Goal: Check status: Check status

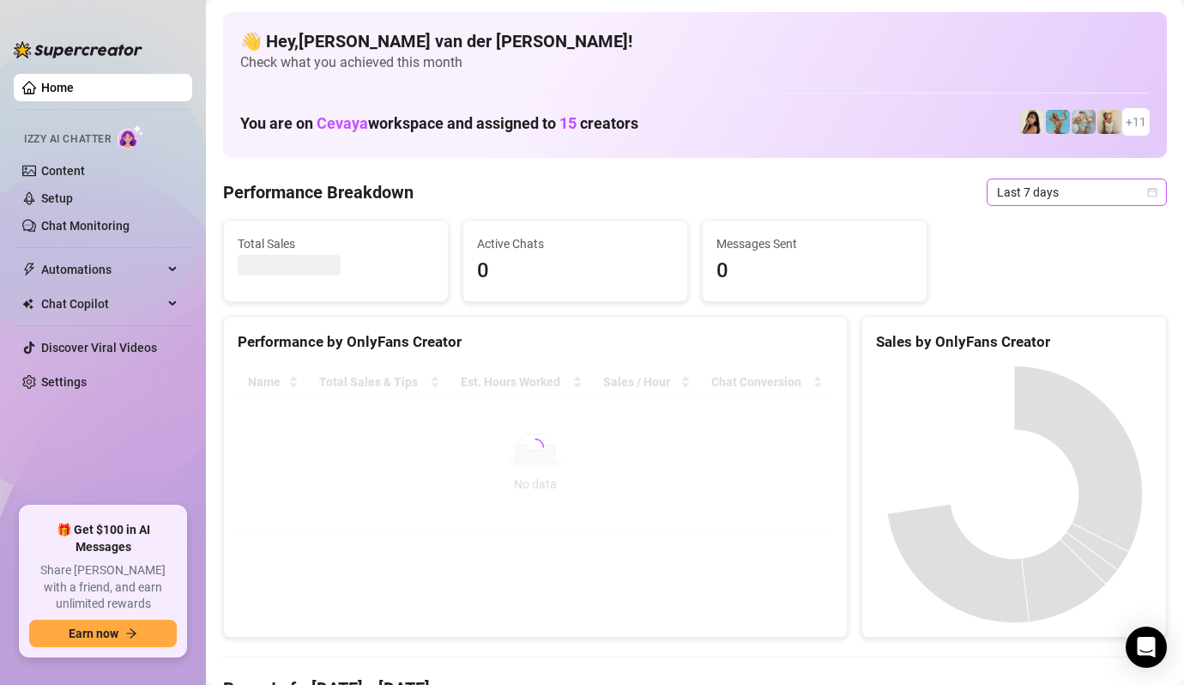
click at [1150, 195] on icon "calendar" at bounding box center [1152, 192] width 10 height 10
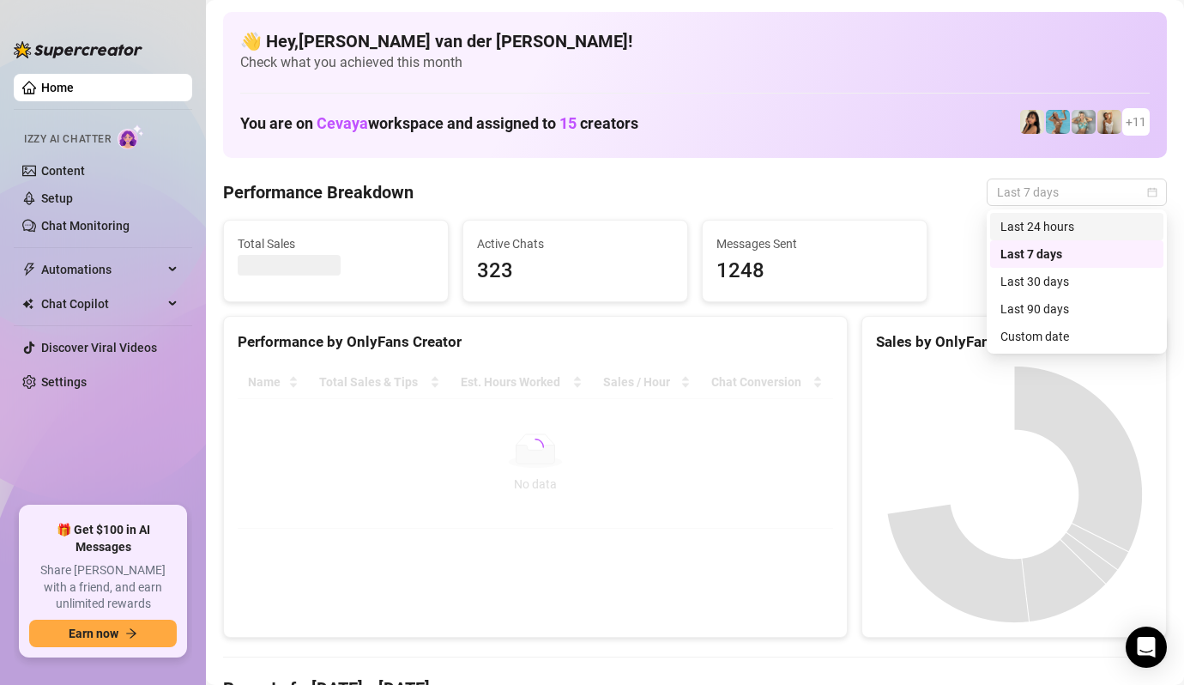
click at [1107, 225] on div "Last 24 hours" at bounding box center [1076, 226] width 153 height 19
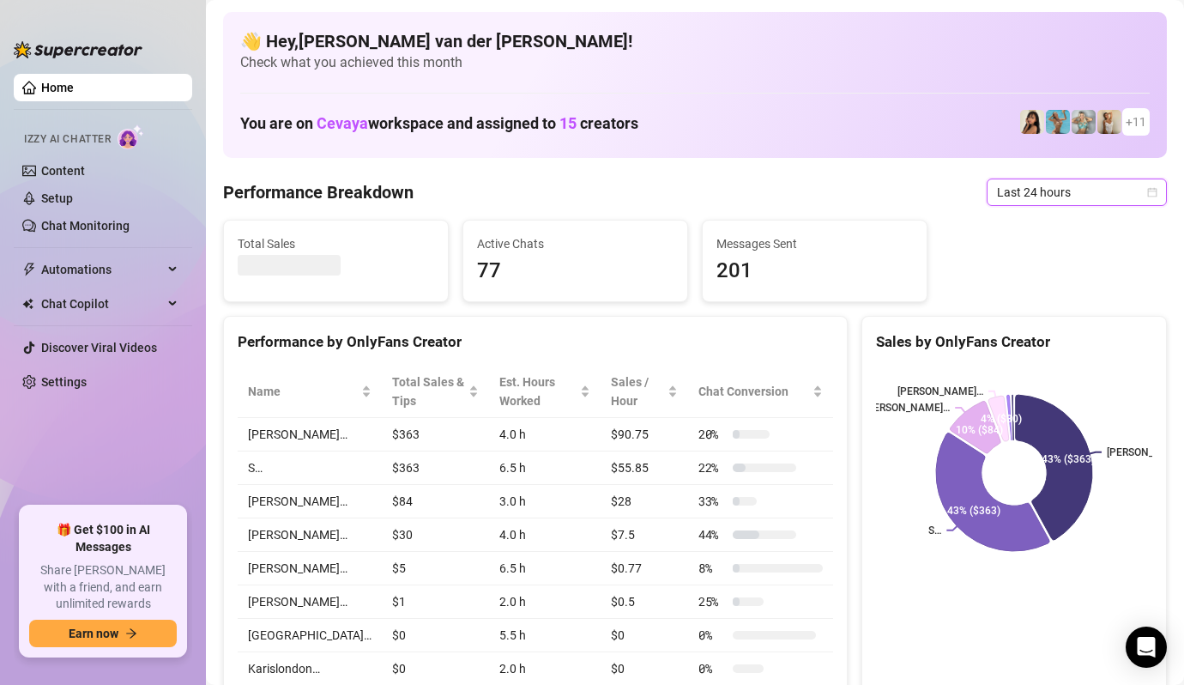
click at [1152, 192] on icon "calendar" at bounding box center [1152, 192] width 10 height 10
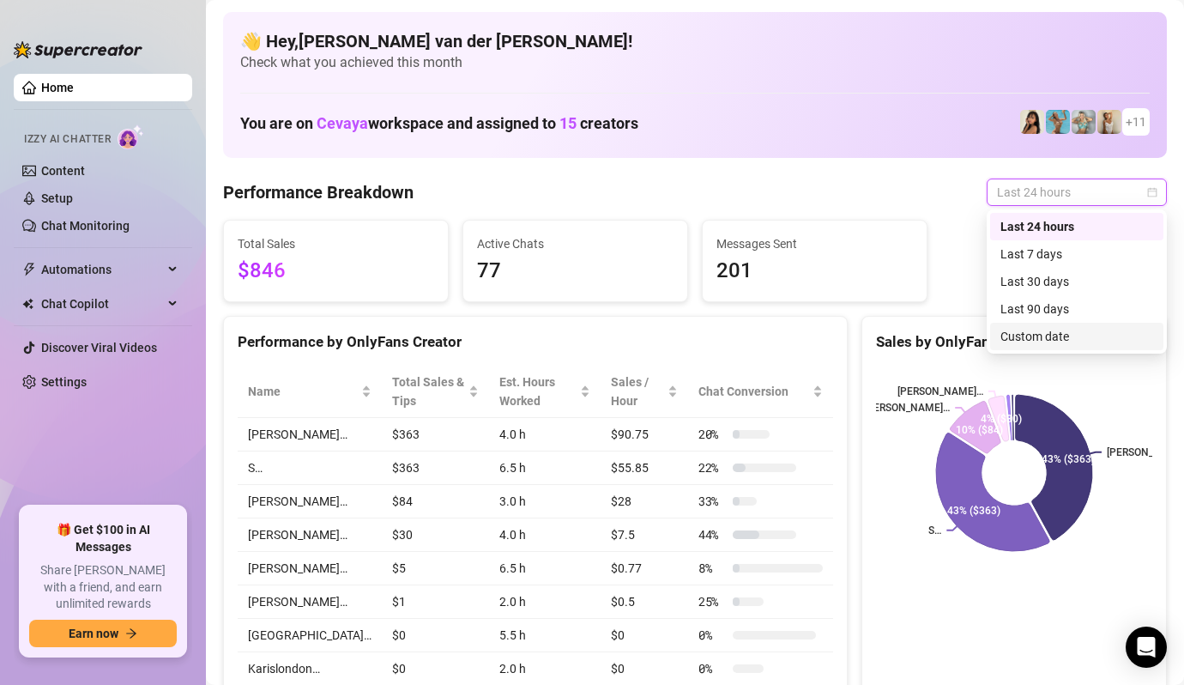
click at [1037, 333] on div "Custom date" at bounding box center [1076, 336] width 153 height 19
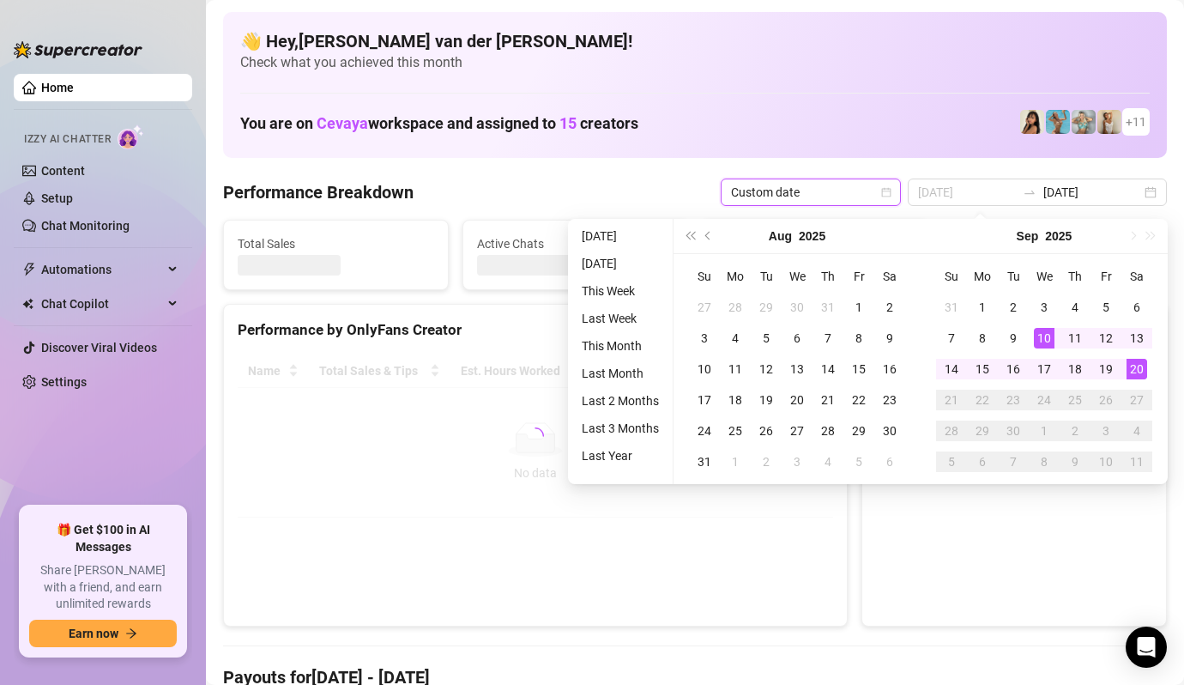
type input "[DATE]"
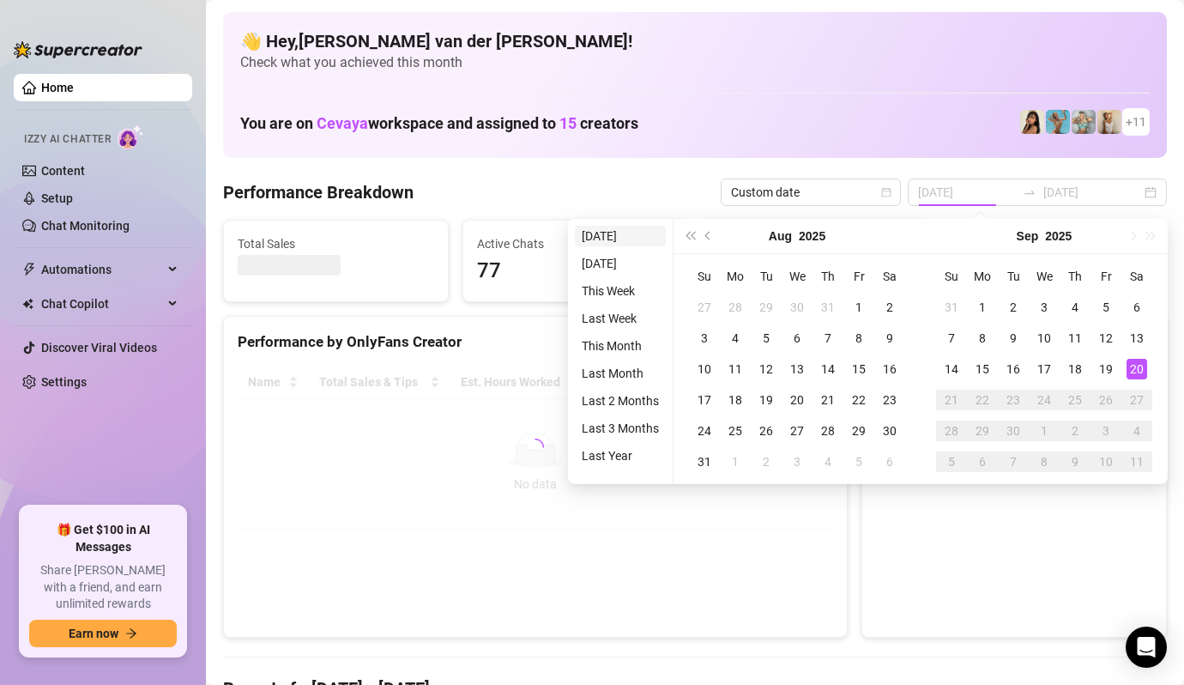
click at [607, 236] on li "[DATE]" at bounding box center [620, 236] width 91 height 21
type input "[DATE]"
